Goal: Information Seeking & Learning: Learn about a topic

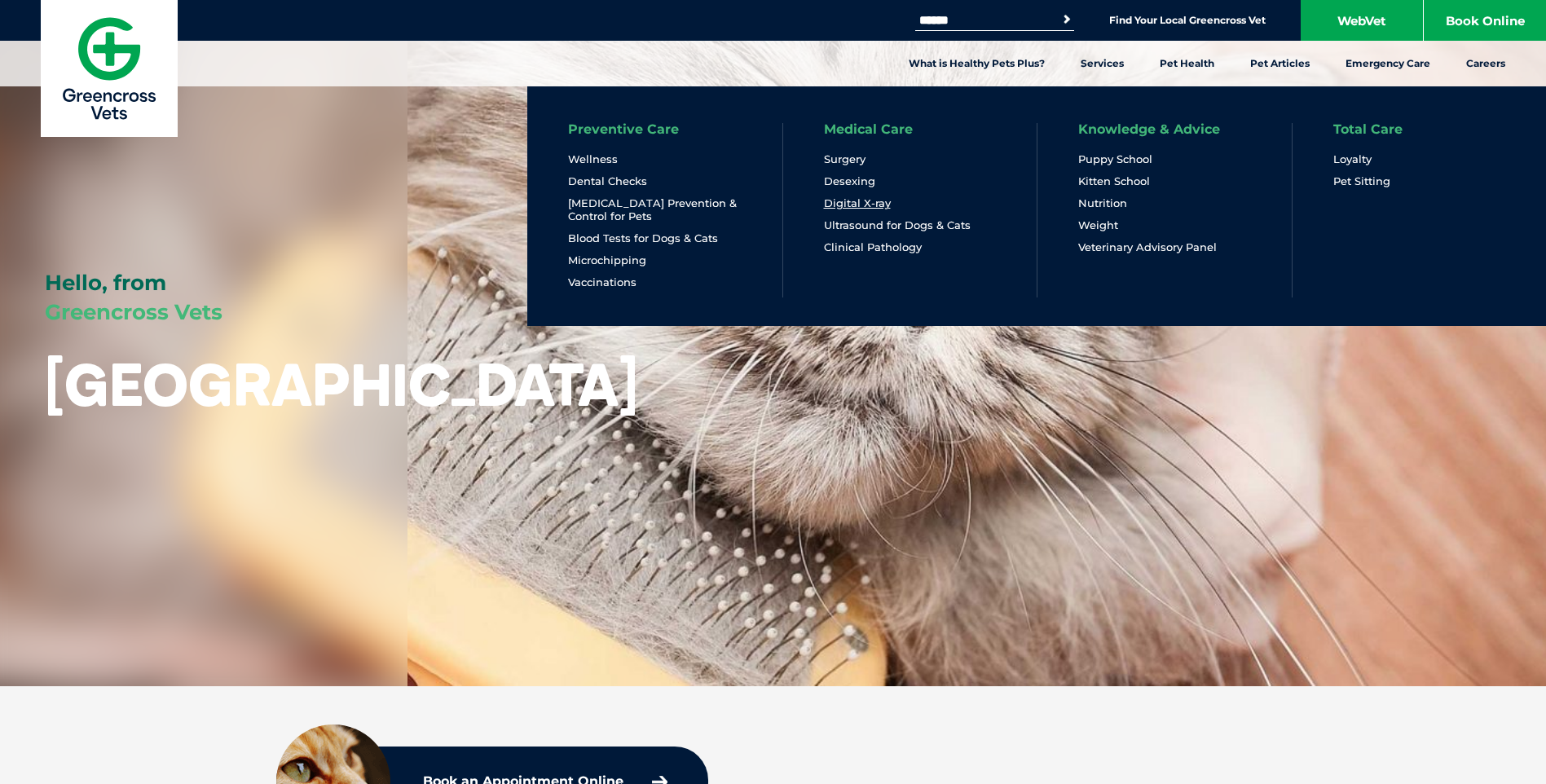
click at [888, 205] on link "Digital X-ray" at bounding box center [858, 202] width 67 height 14
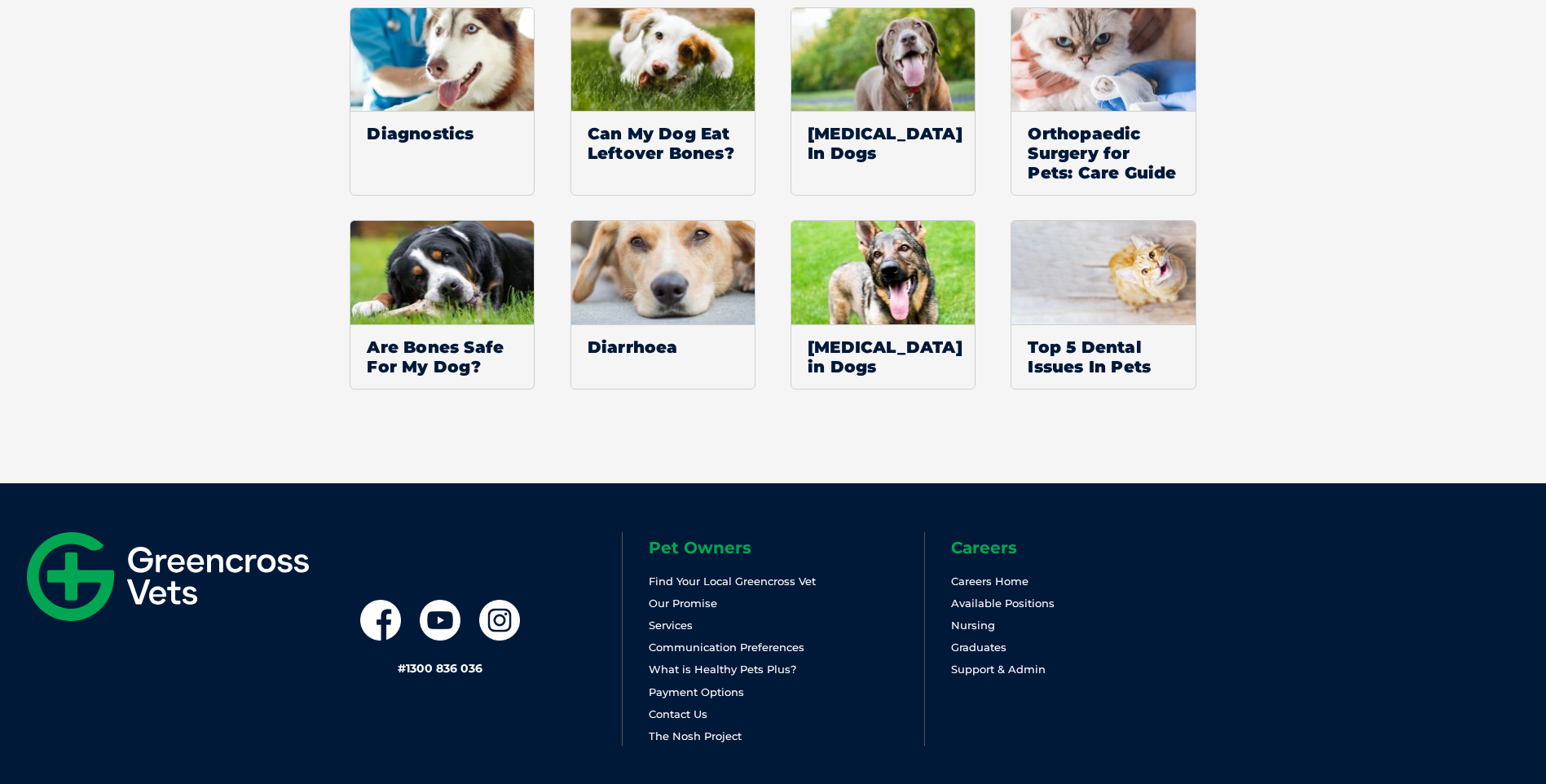
scroll to position [2287, 0]
